Goal: Task Accomplishment & Management: Manage account settings

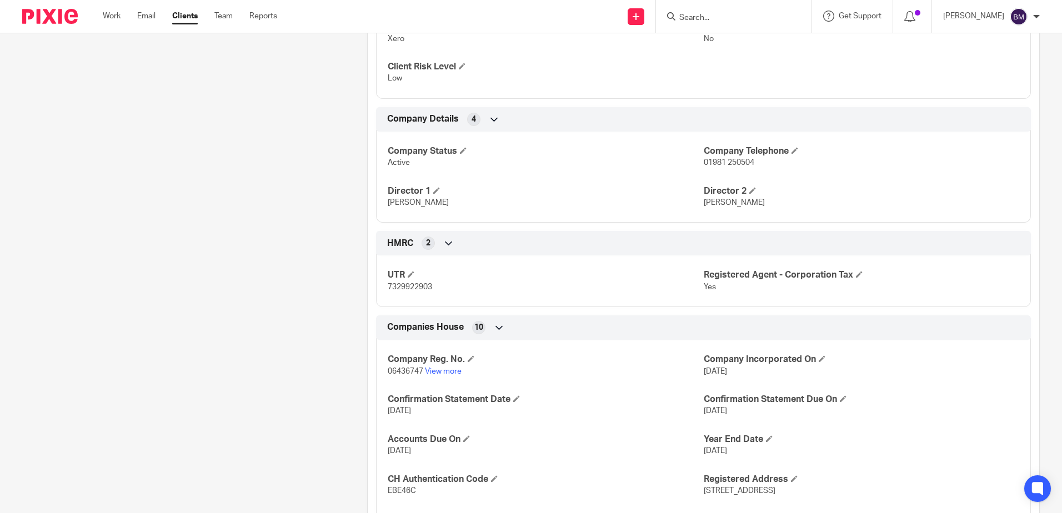
scroll to position [389, 0]
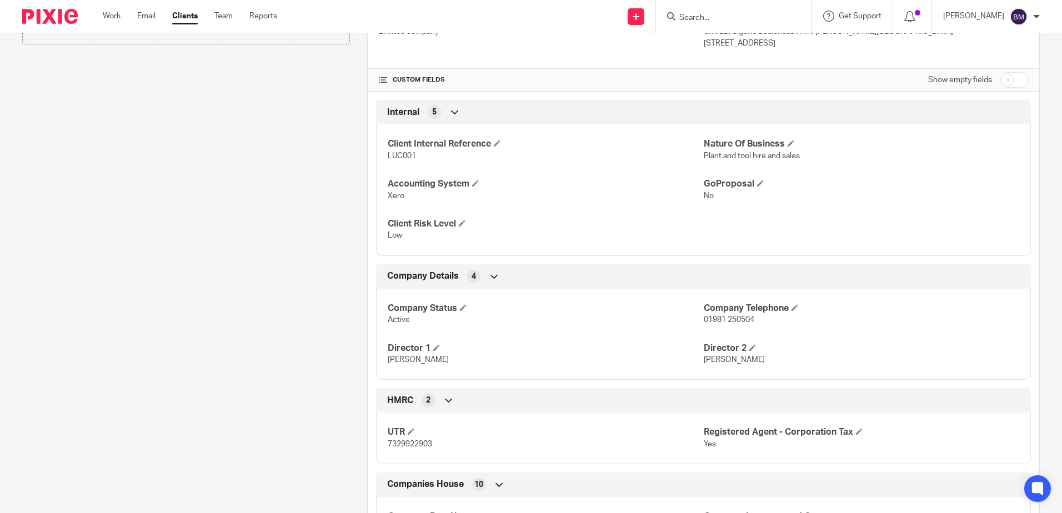
click at [720, 20] on input "Search" at bounding box center [728, 18] width 100 height 10
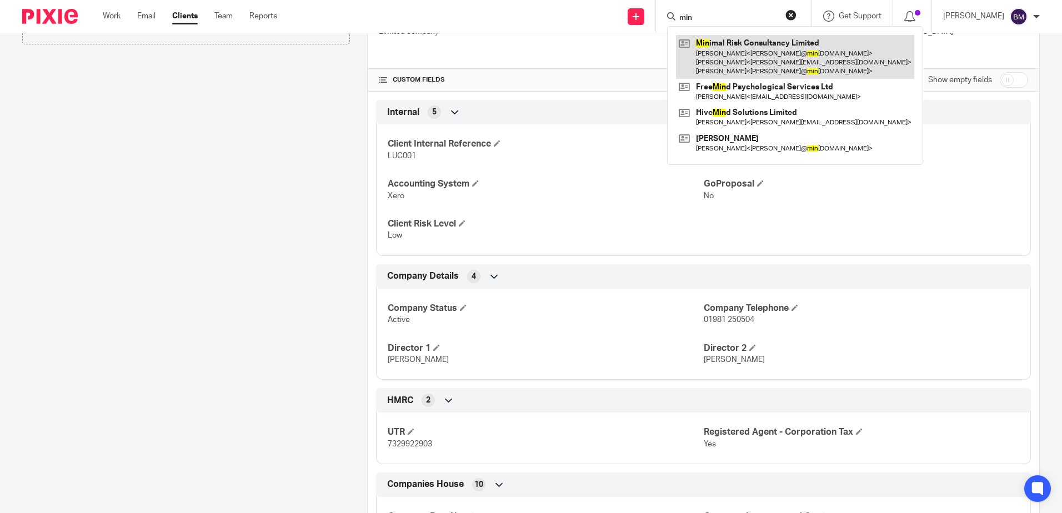
type input "min"
click at [730, 48] on link at bounding box center [795, 57] width 238 height 44
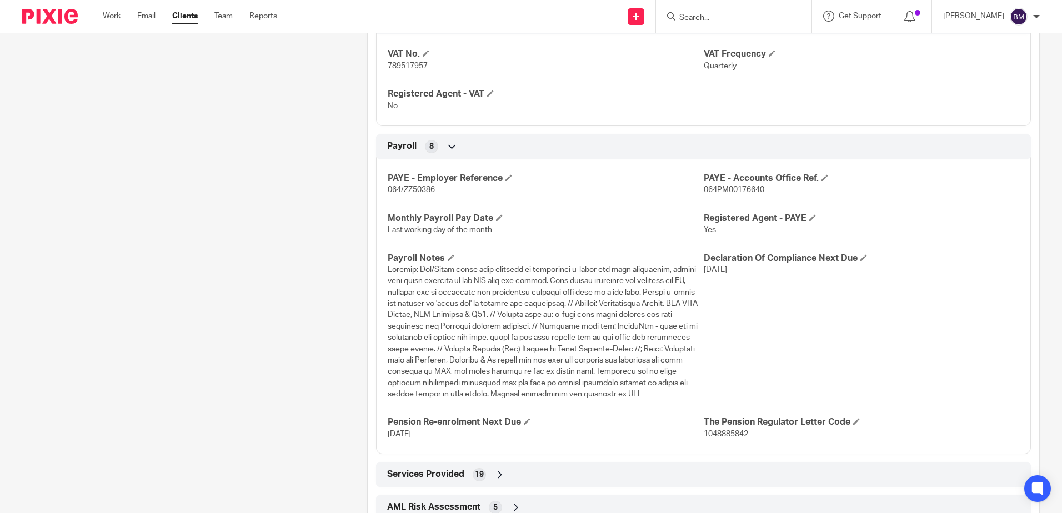
scroll to position [667, 0]
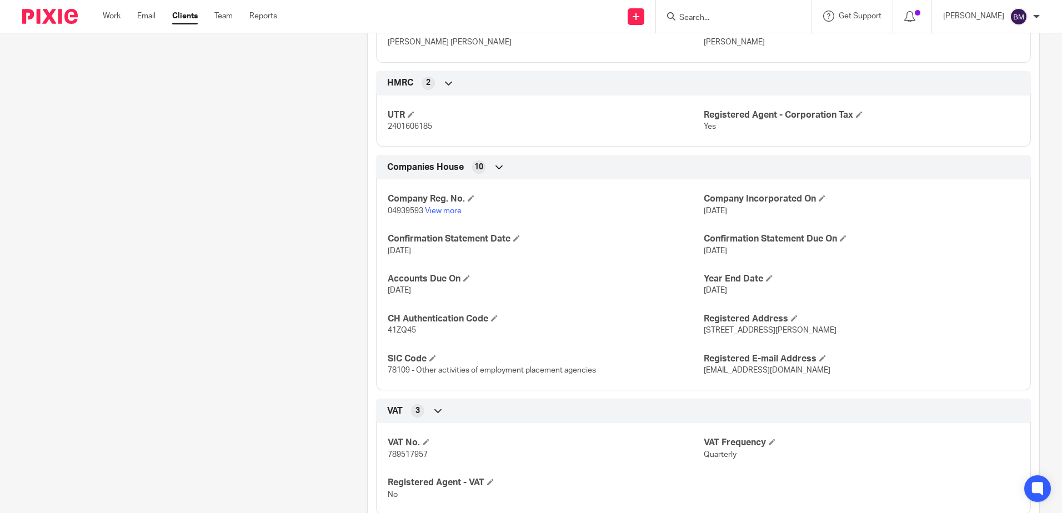
click at [727, 18] on input "Search" at bounding box center [728, 18] width 100 height 10
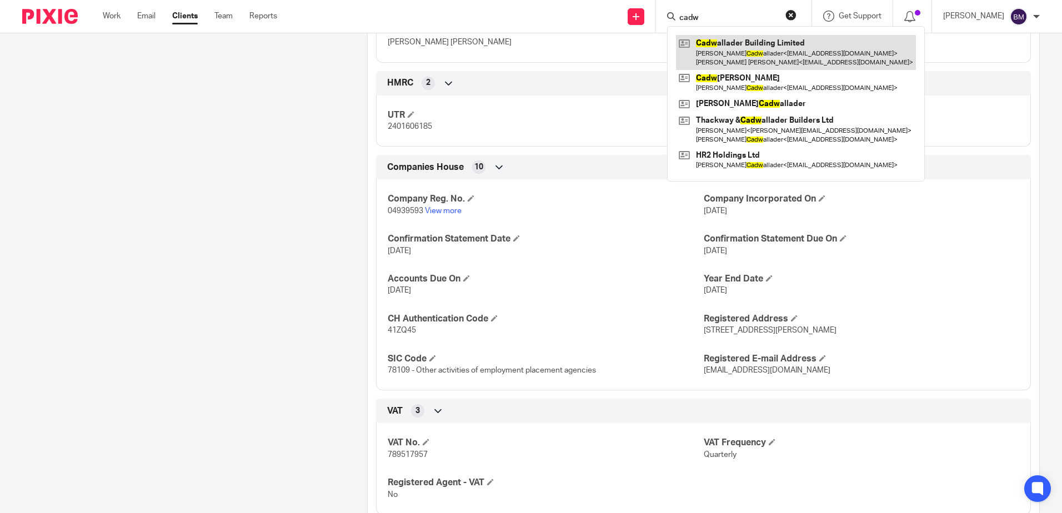
type input "cadw"
click at [744, 46] on link at bounding box center [796, 52] width 240 height 34
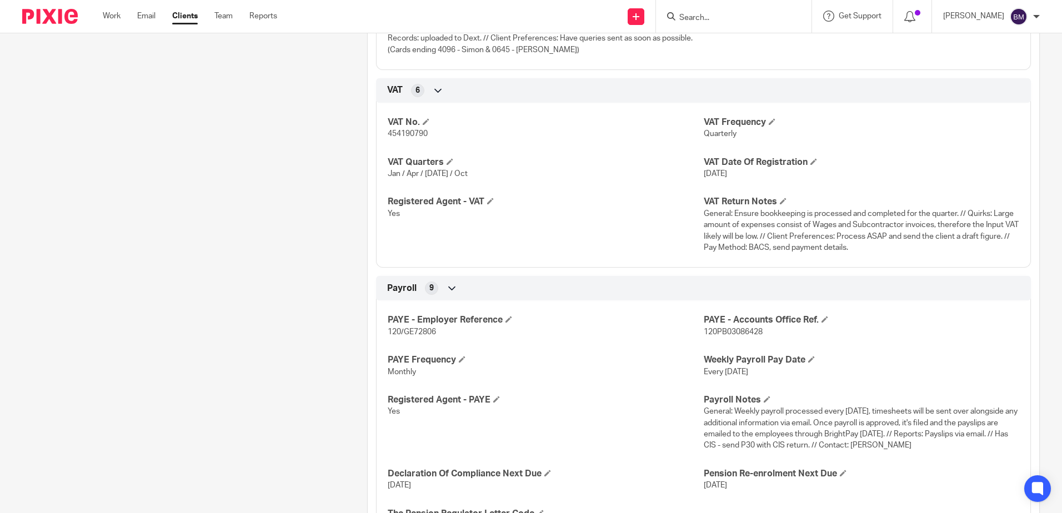
scroll to position [1222, 0]
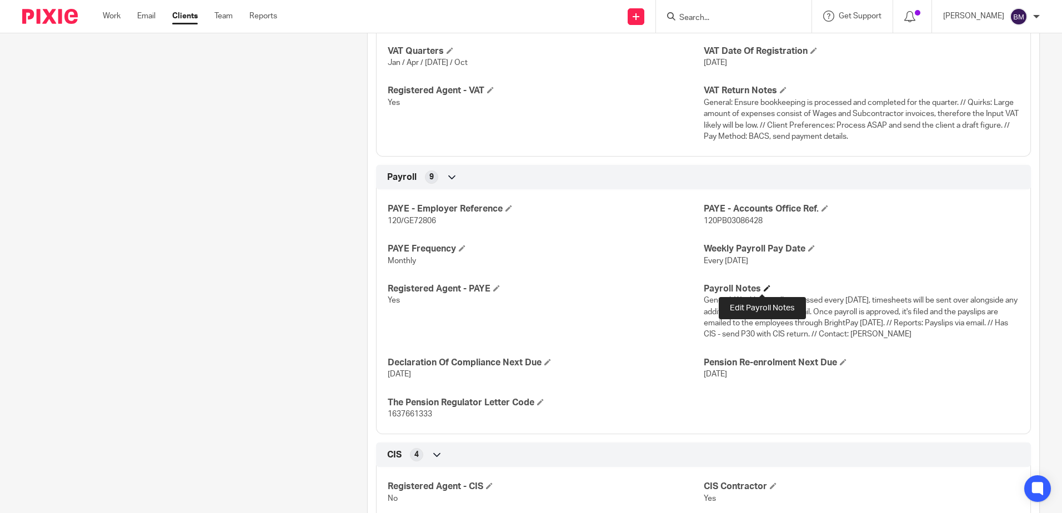
click at [764, 289] on span at bounding box center [767, 288] width 7 height 7
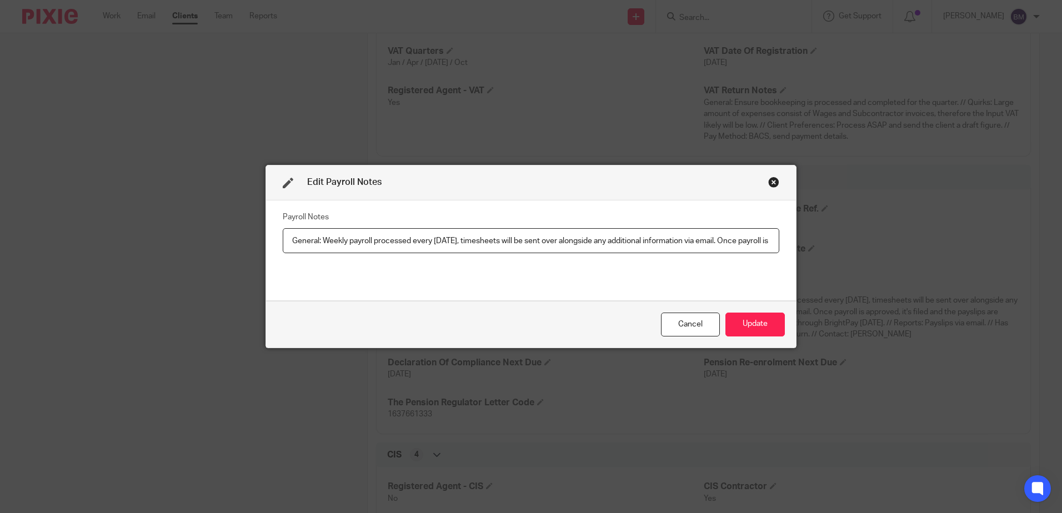
scroll to position [0, 659]
click at [648, 243] on input "General: Weekly payroll processed every Thursday, timesheets will be sent over …" at bounding box center [531, 240] width 497 height 25
type input "Main Contact Simon Jones info@cadbuild.co.uk Weekly payroll processed every Thu…"
click at [740, 318] on button "Update" at bounding box center [754, 325] width 59 height 24
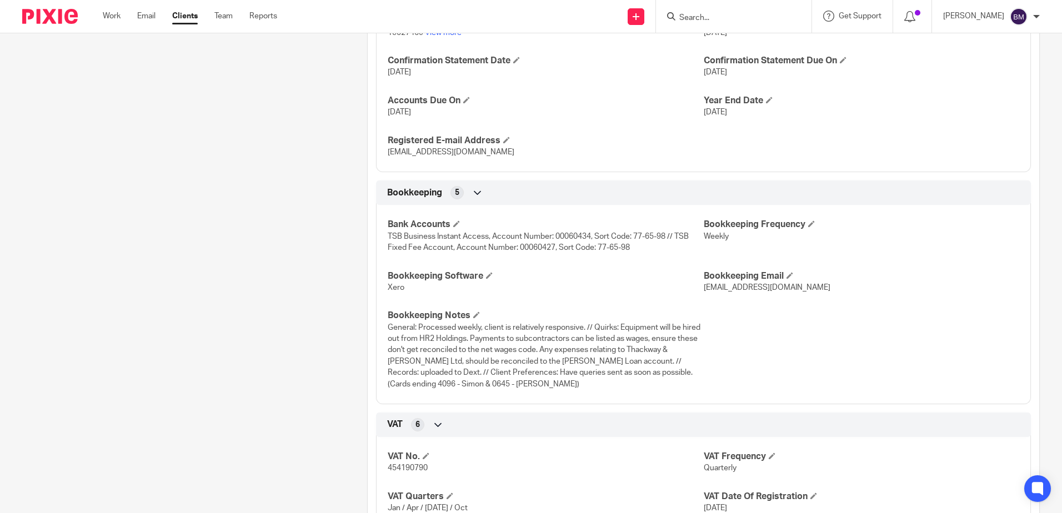
scroll to position [778, 0]
